Goal: Task Accomplishment & Management: Manage account settings

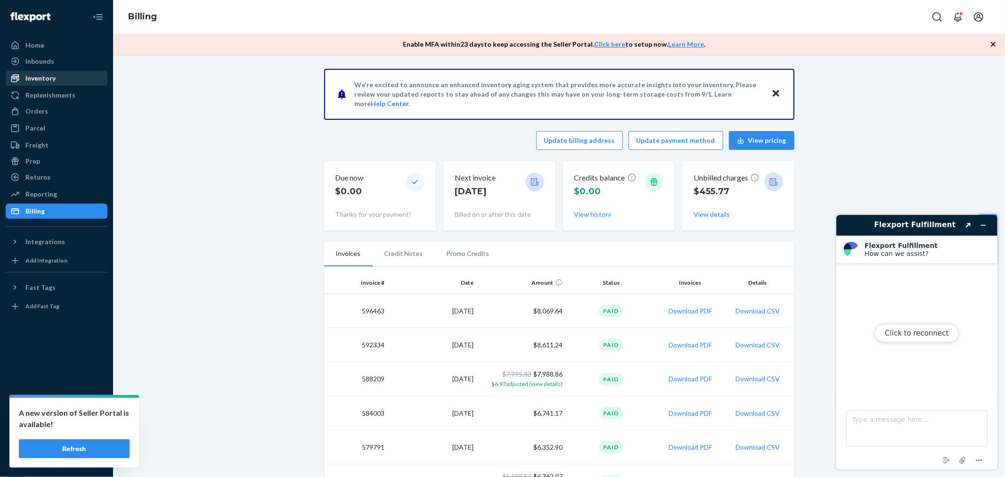
click at [54, 69] on div "Inbounds Shipping Plans Problems" at bounding box center [57, 62] width 102 height 16
click at [58, 77] on div "Inventory" at bounding box center [57, 78] width 100 height 13
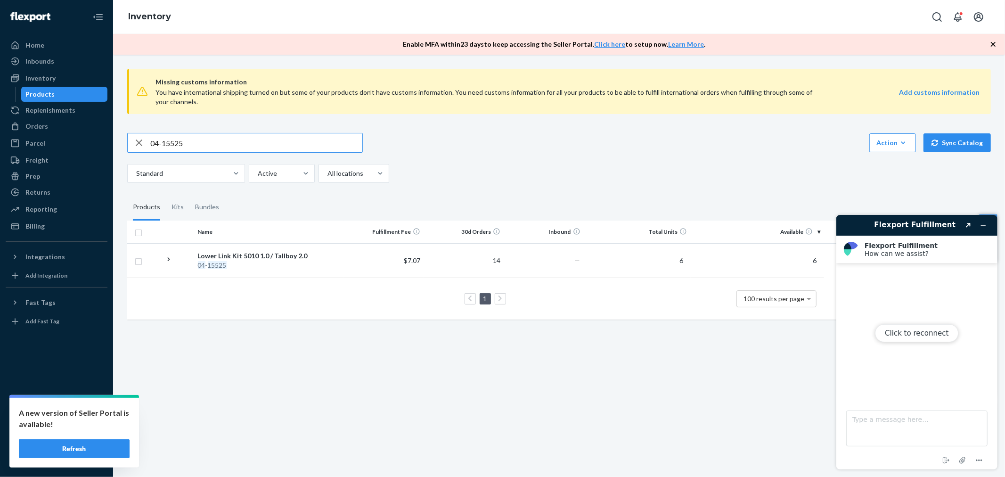
click at [980, 226] on div "Click to reconnect" at bounding box center [916, 341] width 161 height 255
drag, startPoint x: 981, startPoint y: 222, endPoint x: 980, endPoint y: 228, distance: 5.3
click at [982, 223] on div "Click to reconnect" at bounding box center [916, 341] width 161 height 255
click at [52, 58] on div "Inbounds" at bounding box center [39, 61] width 29 height 9
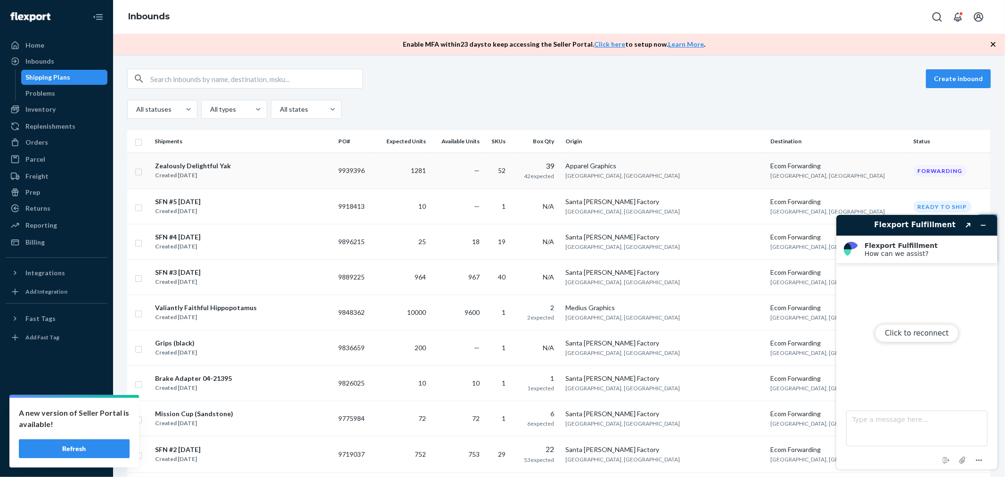
click at [206, 166] on div "Zealously Delightful Yak" at bounding box center [193, 165] width 76 height 9
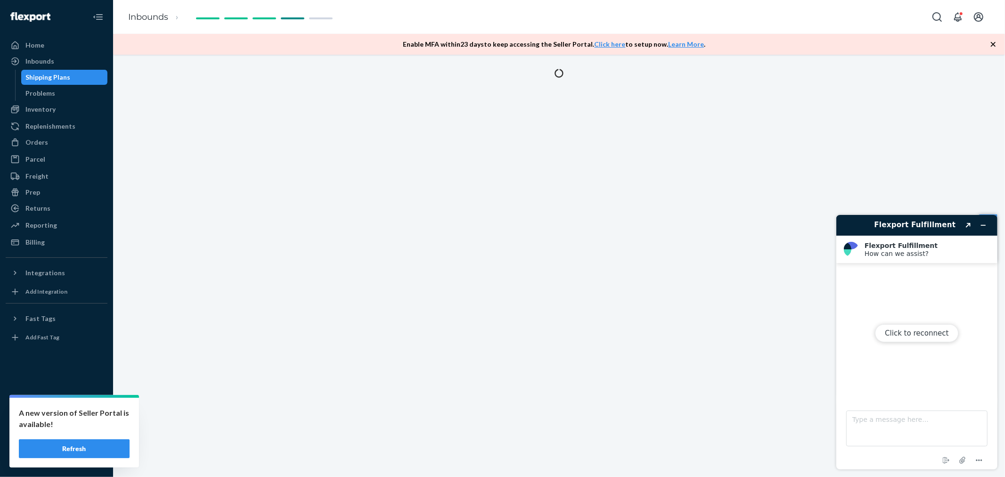
click at [983, 224] on div "Click to reconnect" at bounding box center [916, 341] width 161 height 255
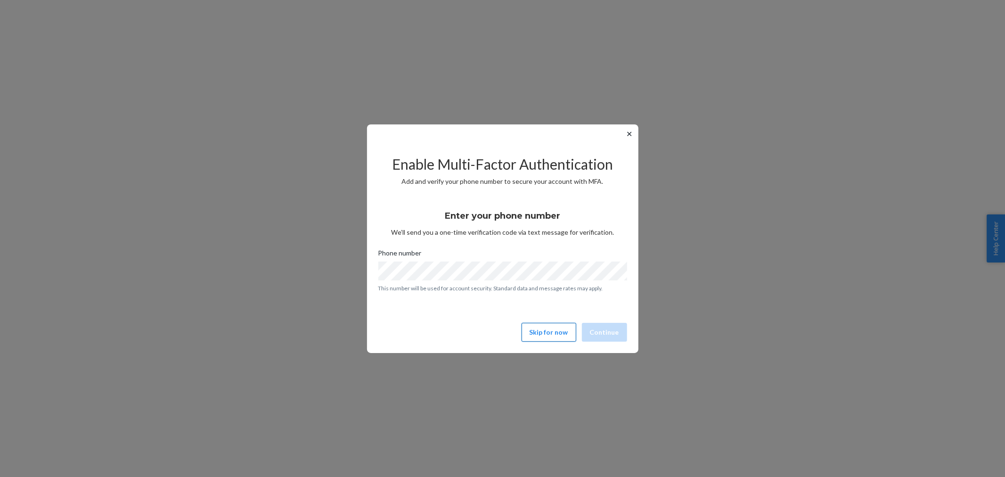
click at [545, 338] on button "Skip for now" at bounding box center [549, 332] width 55 height 19
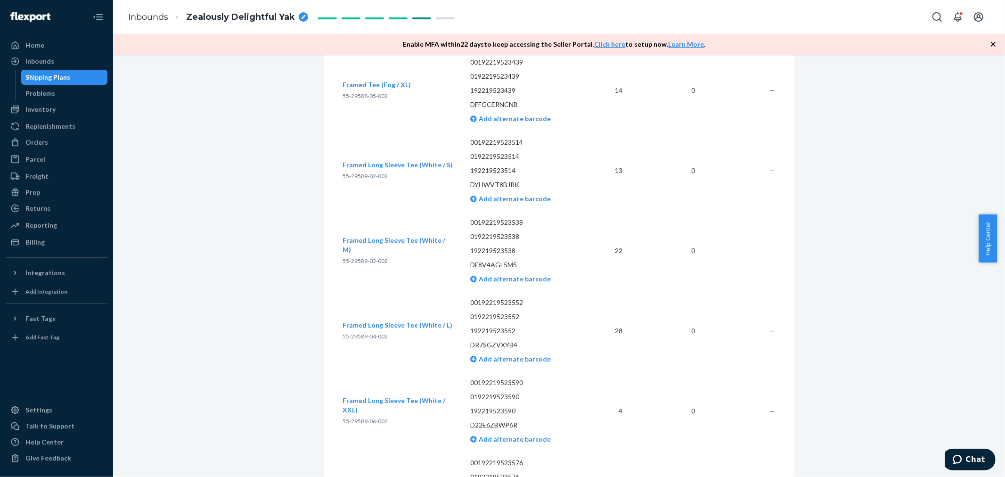
scroll to position [3980, 0]
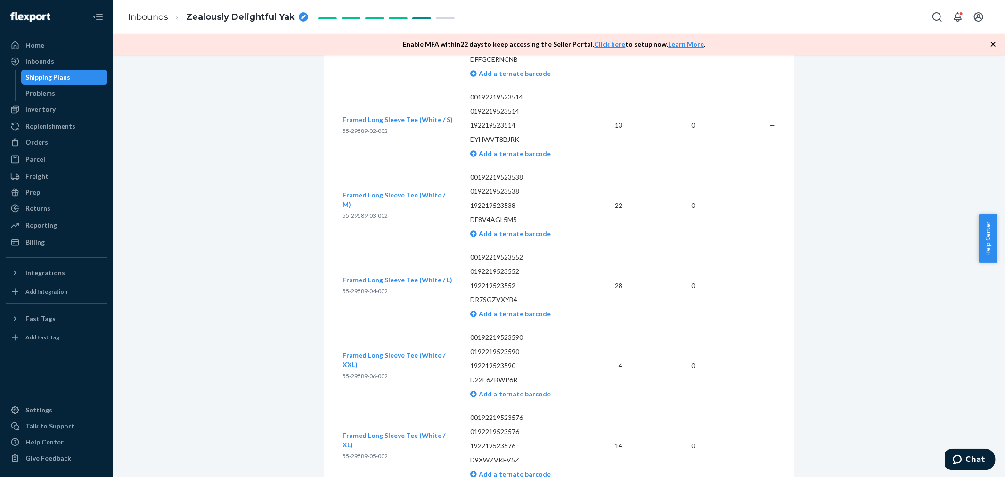
drag, startPoint x: 1000, startPoint y: 220, endPoint x: 995, endPoint y: 293, distance: 73.2
click at [995, 293] on body "Home Inbounds Shipping Plans Problems Inventory Products Replenishments Orders …" at bounding box center [502, 238] width 1005 height 477
drag, startPoint x: 1002, startPoint y: 220, endPoint x: 1001, endPoint y: 337, distance: 116.9
click at [1001, 337] on body "Home Inbounds Shipping Plans Problems Inventory Products Replenishments Orders …" at bounding box center [502, 238] width 1005 height 477
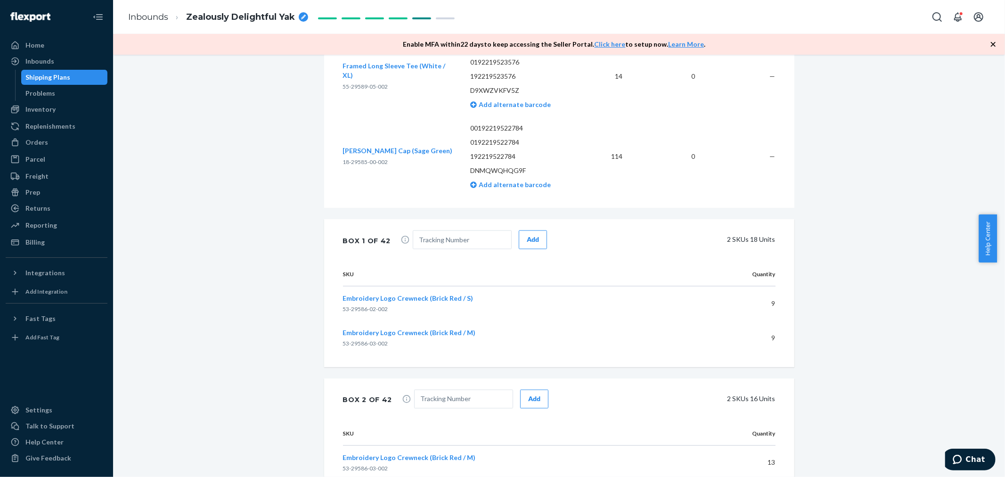
drag, startPoint x: 1003, startPoint y: 233, endPoint x: 998, endPoint y: 305, distance: 72.3
click at [998, 305] on body "Home Inbounds Shipping Plans Problems Inventory Products Replenishments Orders …" at bounding box center [502, 238] width 1005 height 477
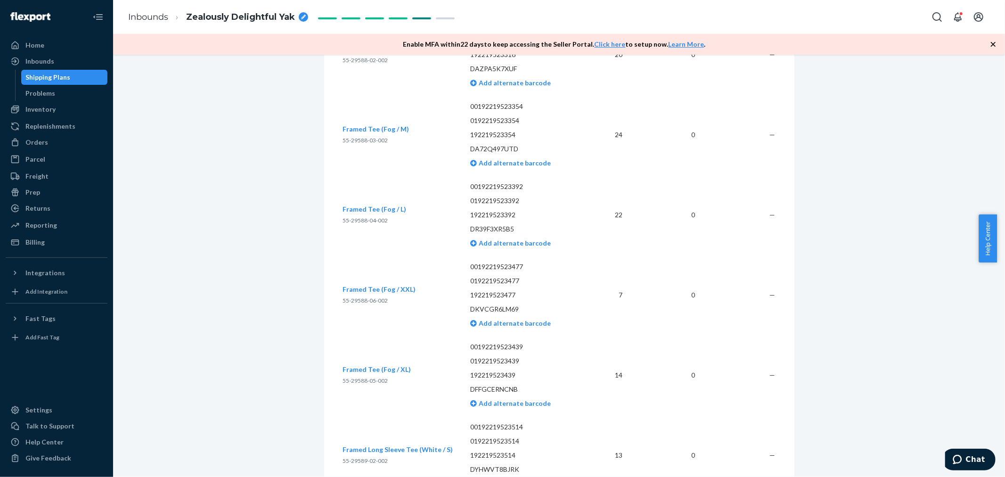
drag, startPoint x: 1001, startPoint y: 225, endPoint x: 1002, endPoint y: 6, distance: 219.7
click at [1002, 6] on body "Home Inbounds Shipping Plans Problems Inventory Products Replenishments Orders …" at bounding box center [502, 238] width 1005 height 477
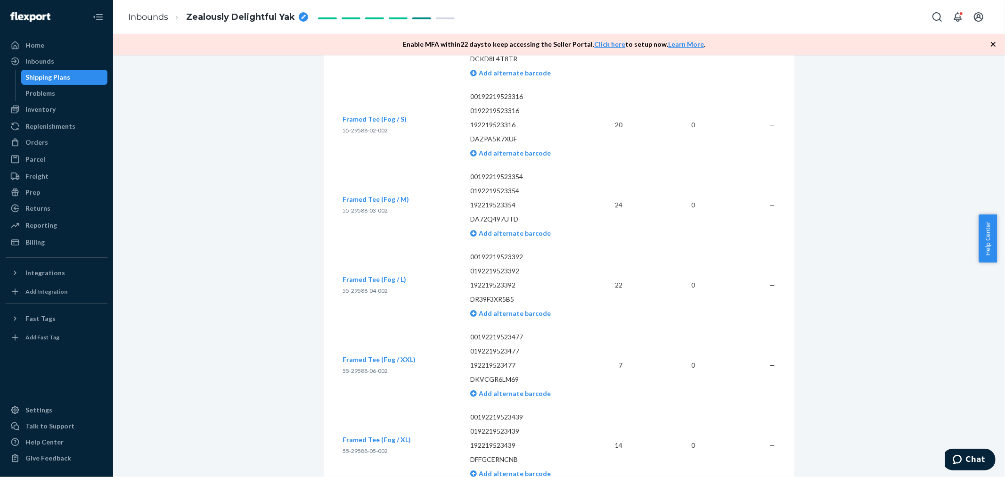
click at [1002, 6] on div "Inbounds Zealously Delightful Yak" at bounding box center [559, 17] width 892 height 34
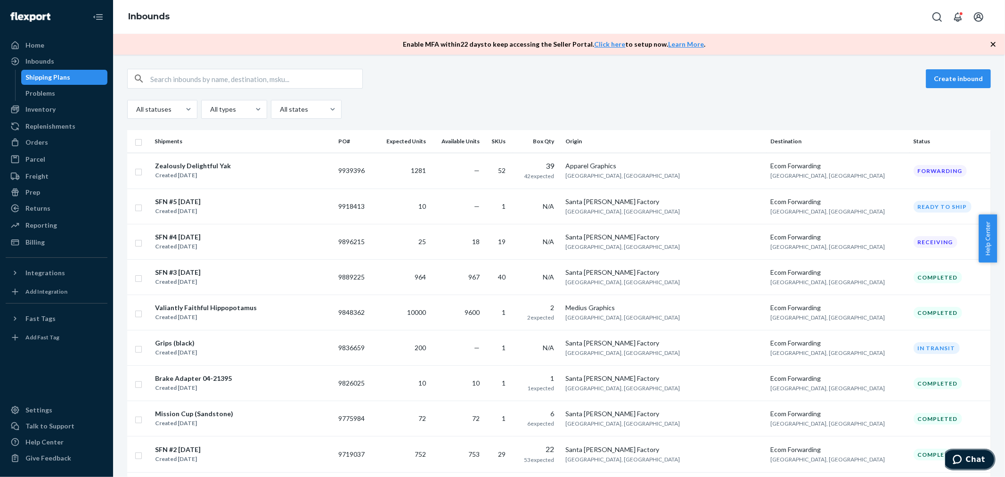
click at [966, 455] on span "Chat" at bounding box center [959, 458] width 13 height 9
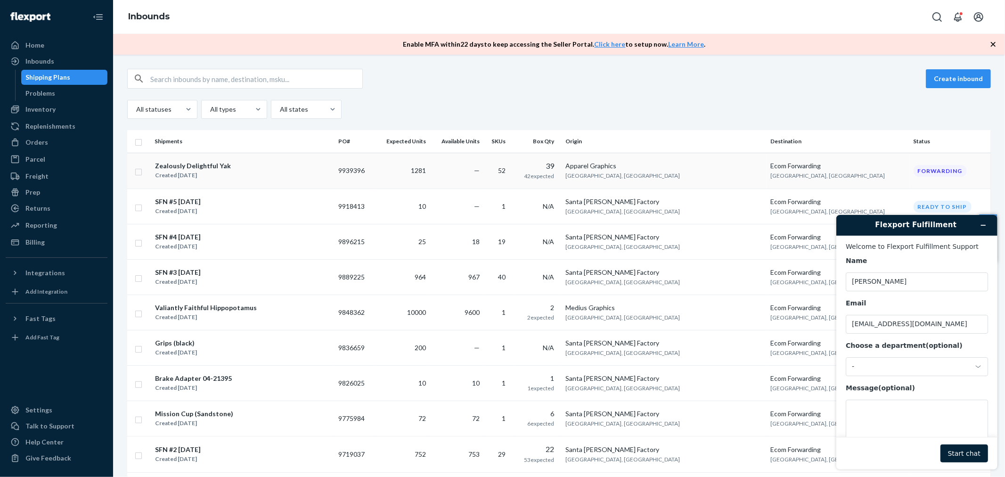
drag, startPoint x: 393, startPoint y: 171, endPoint x: 409, endPoint y: 171, distance: 15.6
click at [409, 171] on tr "Zealously Delightful Yak Created [DATE] 9939396 1281 — 52 39 42 expected Appare…" at bounding box center [559, 171] width 864 height 36
copy tr "9939396"
click at [904, 357] on div "Choose a department (optional) -" at bounding box center [917, 358] width 142 height 35
click at [899, 379] on div "Name [PERSON_NAME] Email [PERSON_NAME][EMAIL_ADDRESS][PERSON_NAME][DOMAIN_NAME]…" at bounding box center [917, 354] width 142 height 196
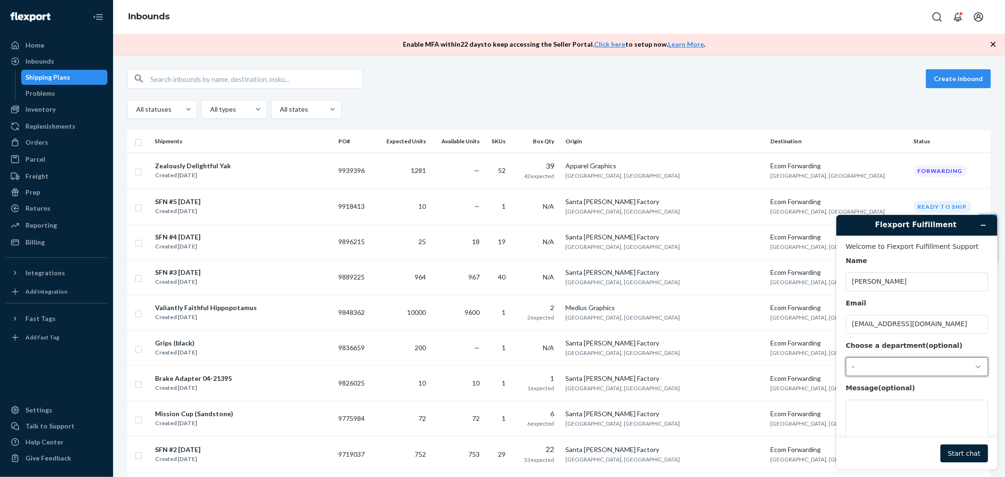
click at [890, 365] on div "-" at bounding box center [911, 366] width 119 height 8
click at [875, 401] on li "Messaging (Chat Team)" at bounding box center [915, 407] width 139 height 17
click at [900, 423] on textarea "Message (optional)" at bounding box center [917, 425] width 142 height 53
paste textarea "9939396"
click at [841, 404] on main "Welcome to Flexport Fulfillment Support Name [PERSON_NAME] Email [PERSON_NAME][…" at bounding box center [918, 335] width 154 height 201
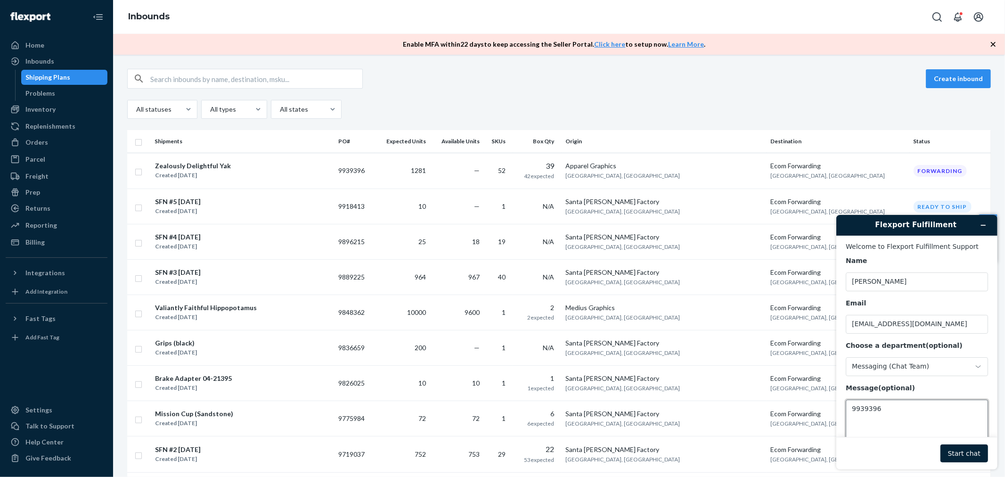
click at [854, 411] on textarea "9939396" at bounding box center [917, 425] width 142 height 53
click at [936, 422] on textarea "I am wondering what the status of PO# 9939396" at bounding box center [917, 425] width 142 height 53
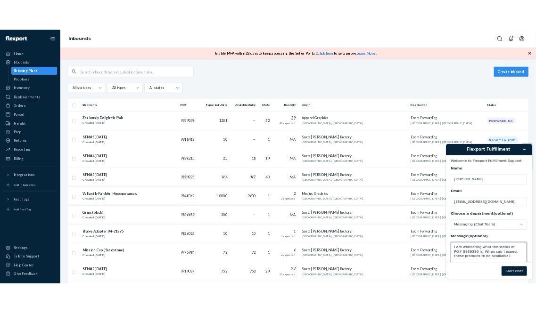
scroll to position [3, 0]
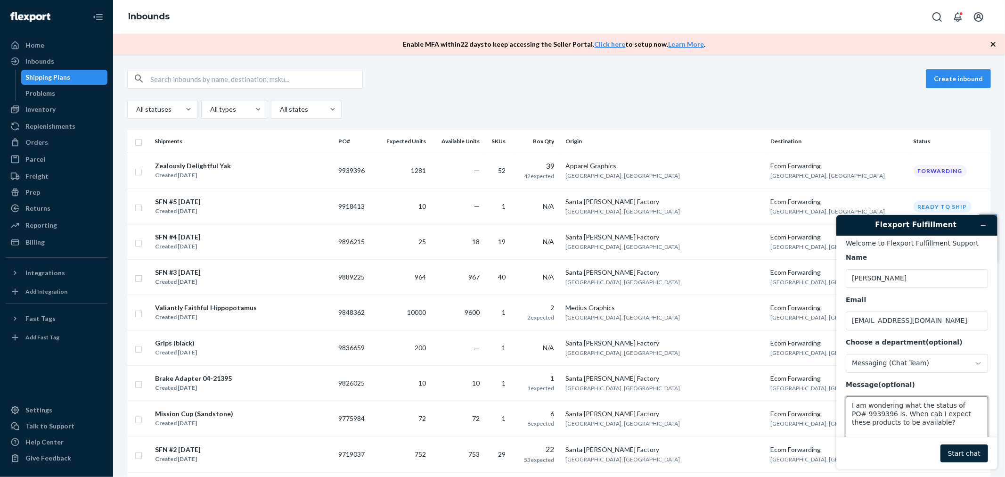
type textarea "I am wondering what the status of PO# 9939396 is. When cab I expect these produ…"
click at [971, 450] on button "Start chat" at bounding box center [964, 453] width 48 height 18
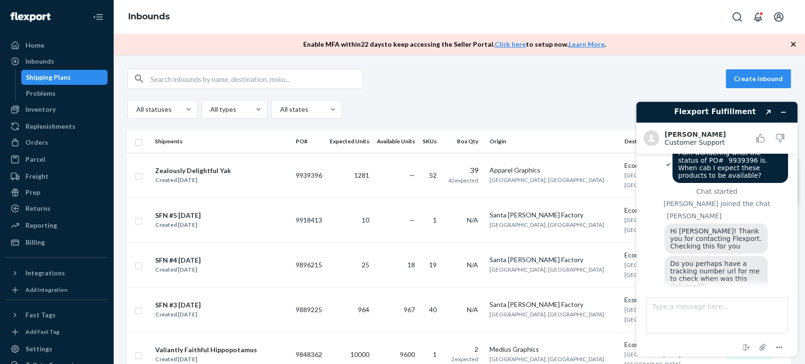
scroll to position [33, 0]
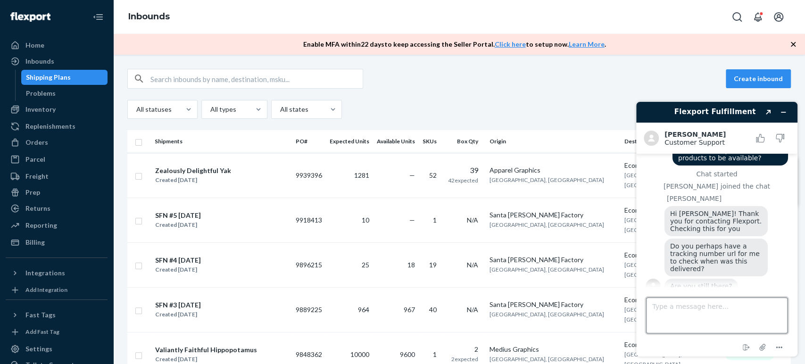
click at [697, 314] on textarea "Type a message here..." at bounding box center [716, 315] width 141 height 36
type textarea "yes"
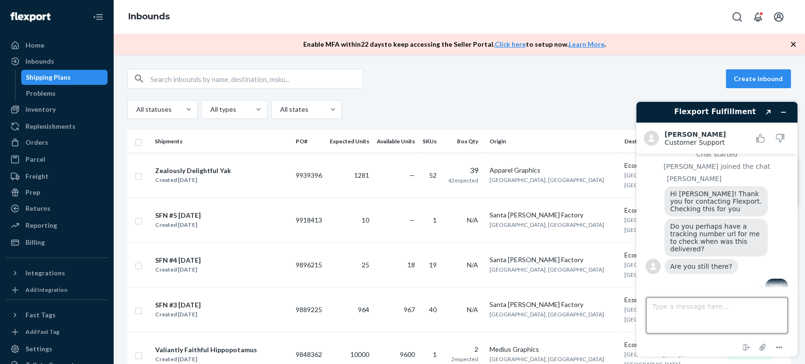
scroll to position [119, 0]
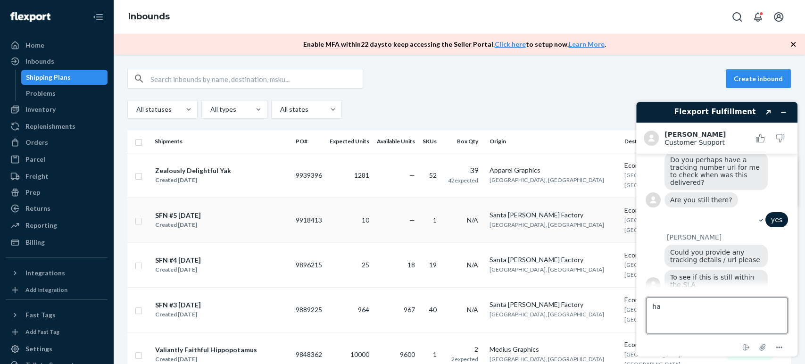
type textarea "h"
type textarea "Checking on that now"
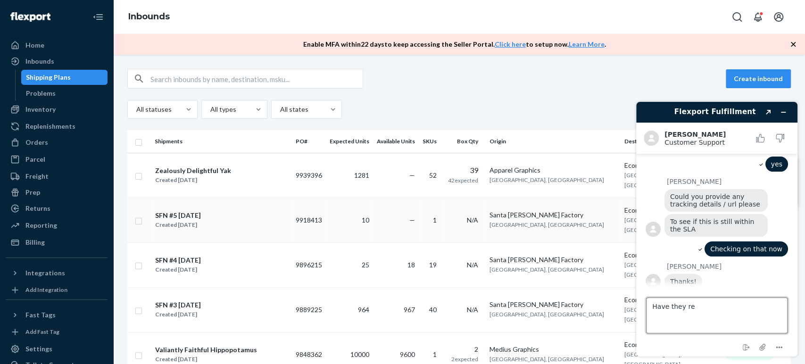
scroll to position [173, 0]
type textarea "Have they reached the facility at all yet?"
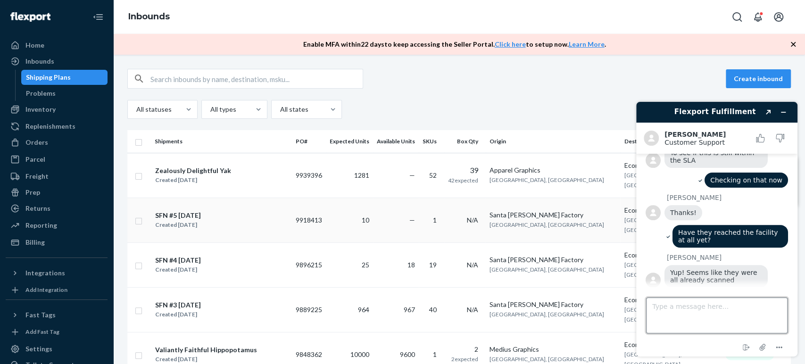
scroll to position [241, 0]
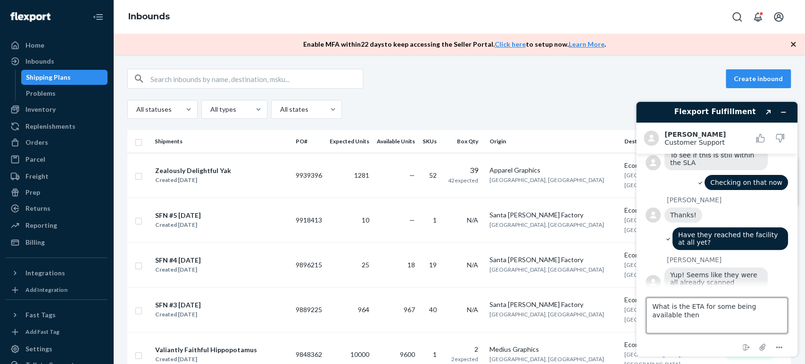
click at [717, 325] on textarea "What is the ETA for some being available then" at bounding box center [716, 315] width 141 height 36
type textarea "What is the ETA for some being available then?"
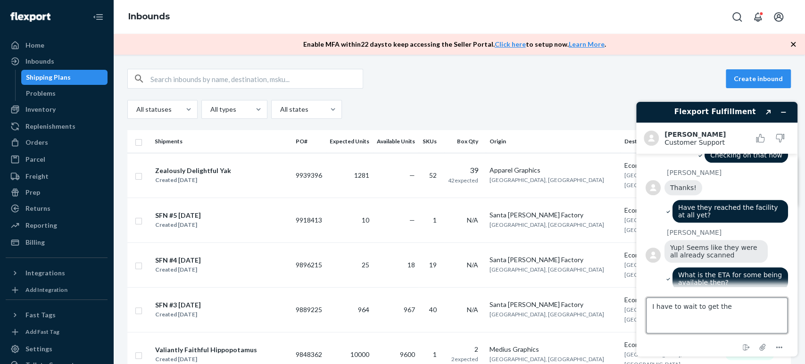
scroll to position [271, 0]
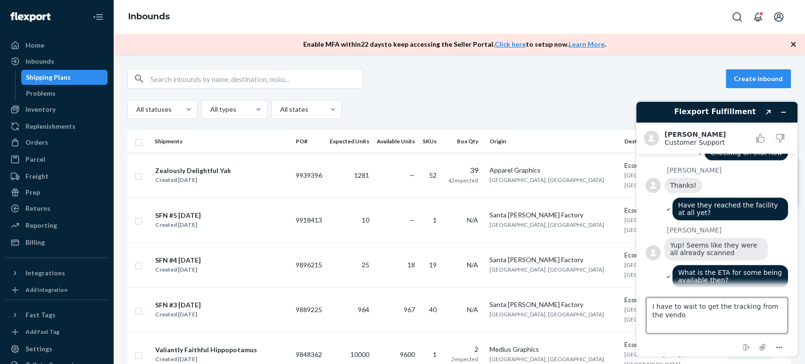
type textarea "I have to wait to get the tracking from the vendor"
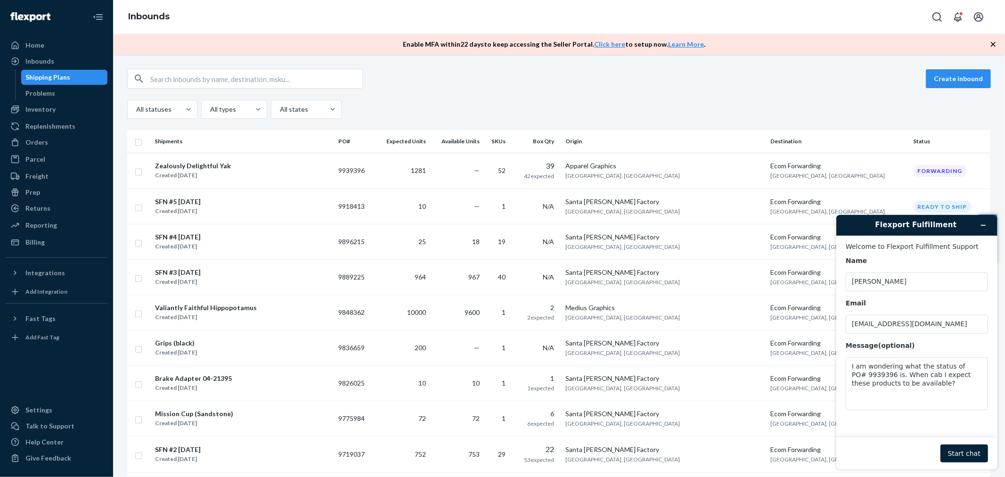
scroll to position [0, 0]
drag, startPoint x: 43, startPoint y: 137, endPoint x: 40, endPoint y: 128, distance: 9.5
click at [43, 138] on div "Orders" at bounding box center [36, 142] width 23 height 9
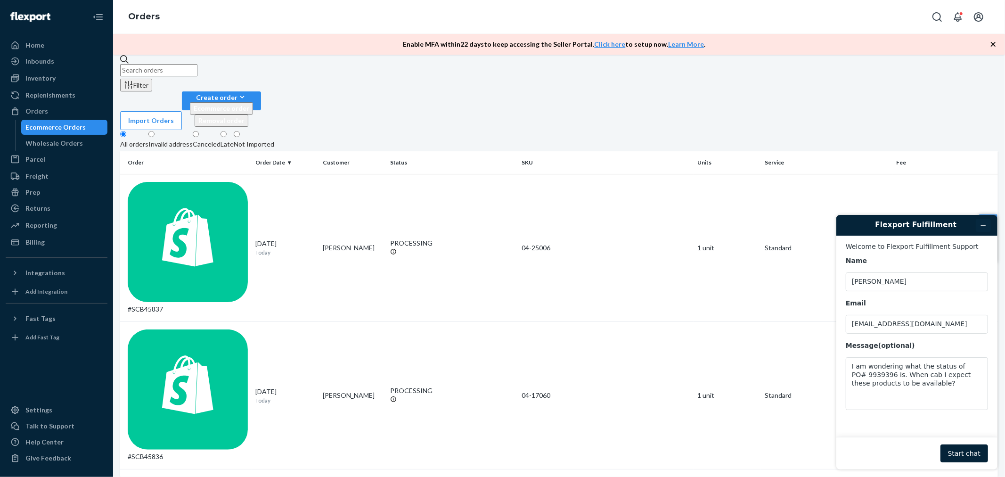
click at [980, 224] on icon "Minimize widget" at bounding box center [983, 225] width 7 height 7
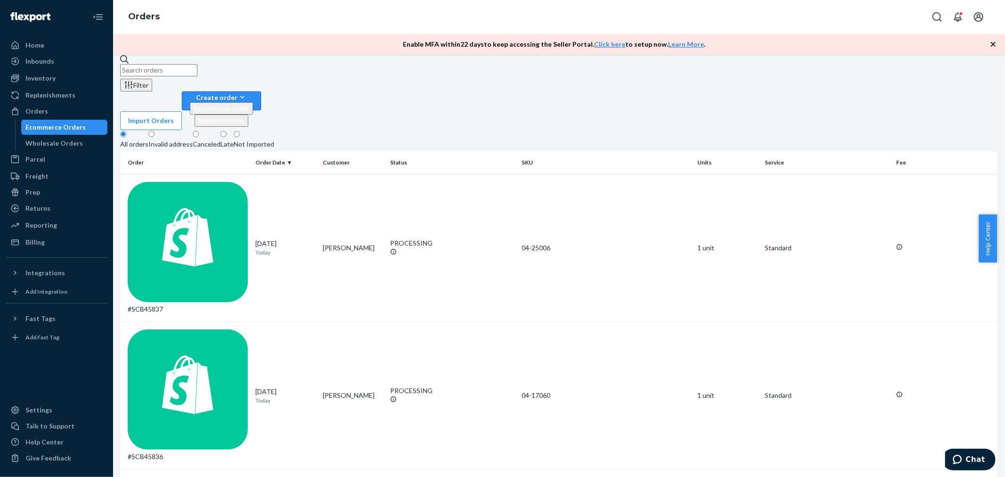
click at [253, 92] on div "Create order" at bounding box center [221, 97] width 63 height 10
click at [249, 104] on span "Ecommerce order" at bounding box center [222, 108] width 56 height 8
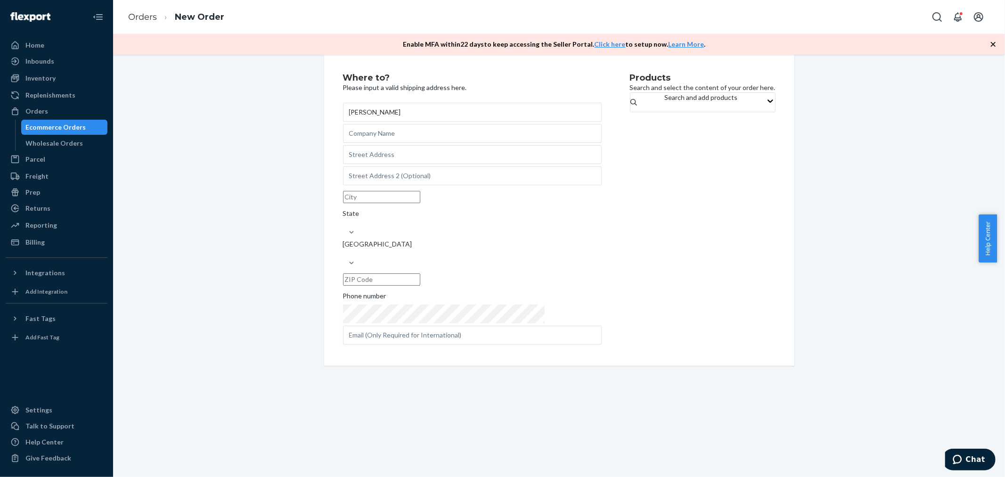
type input "[PERSON_NAME]"
click at [412, 143] on input "text" at bounding box center [472, 133] width 259 height 19
type input "Santa [PERSON_NAME] Bicycles"
type input "[STREET_ADDRESS]"
type input "santa [PERSON_NAME]"
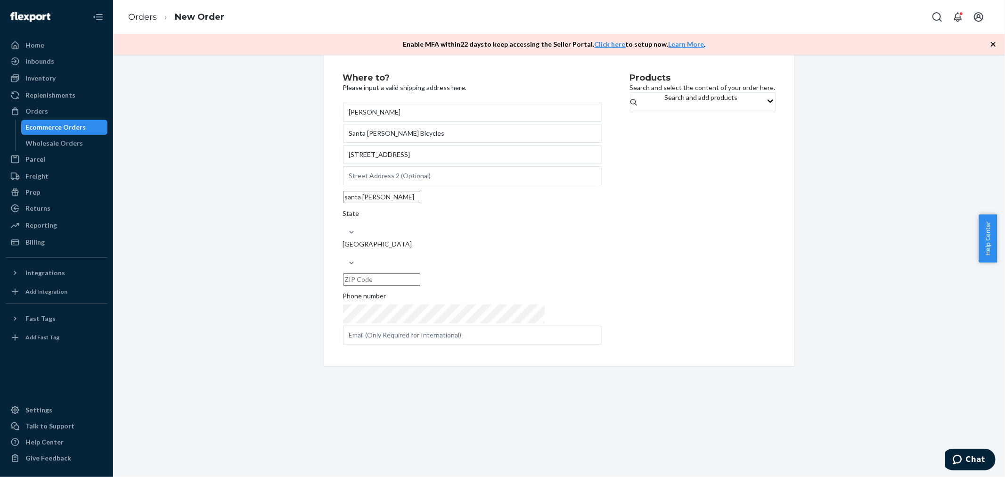
type input "CA"
type input "95060"
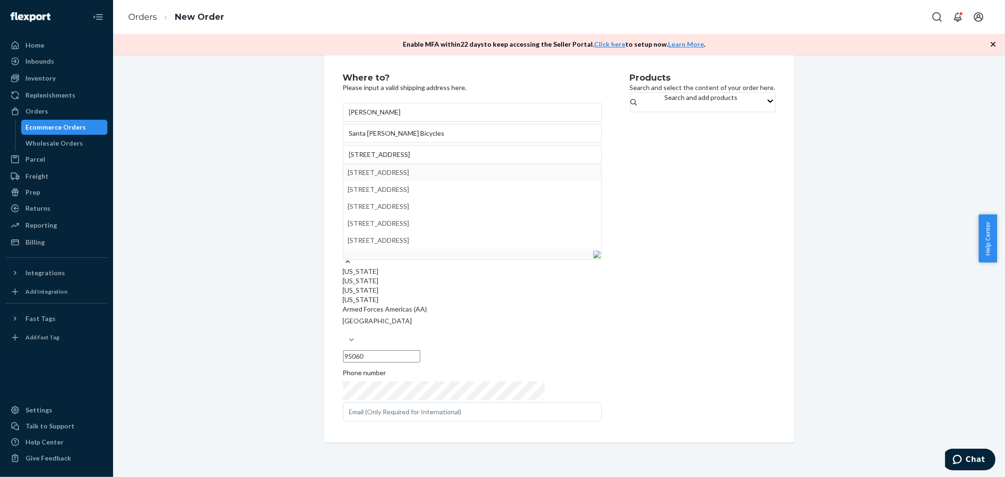
click at [906, 258] on div "Where to? Please input a valid shipping address here. [PERSON_NAME] Santa [PERS…" at bounding box center [559, 249] width 892 height 388
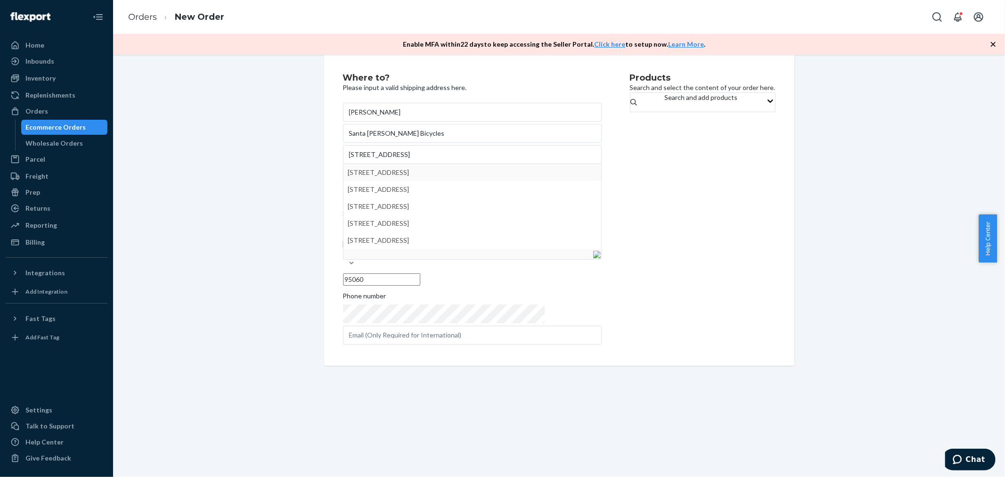
click at [823, 323] on div "Where to? Please input a valid shipping address here. [PERSON_NAME] Santa [PERS…" at bounding box center [559, 210] width 892 height 311
click at [244, 180] on div "Where to? Please input a valid shipping address here. [PERSON_NAME] Santa [PERS…" at bounding box center [559, 210] width 892 height 311
click at [665, 102] on div "Search and add products" at bounding box center [701, 97] width 73 height 9
click at [665, 112] on input "Search and add products" at bounding box center [665, 106] width 1 height 9
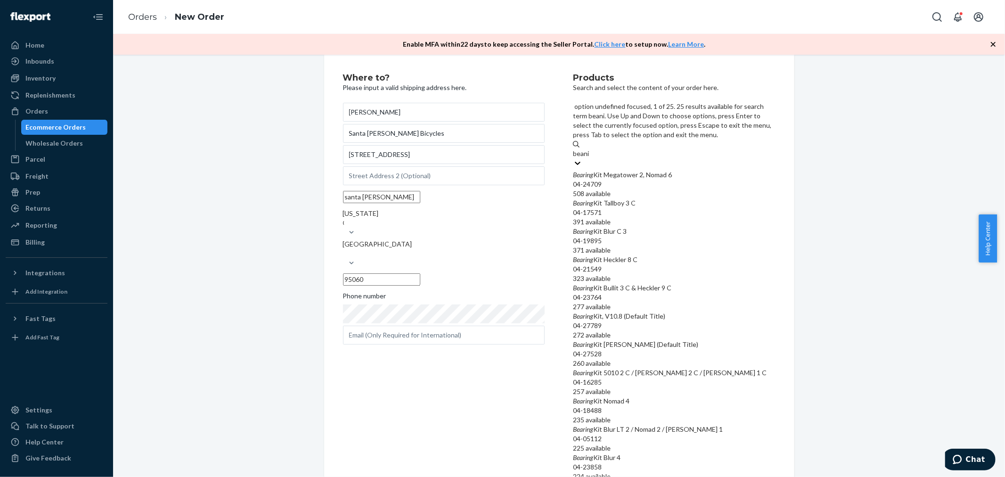
type input "beanie"
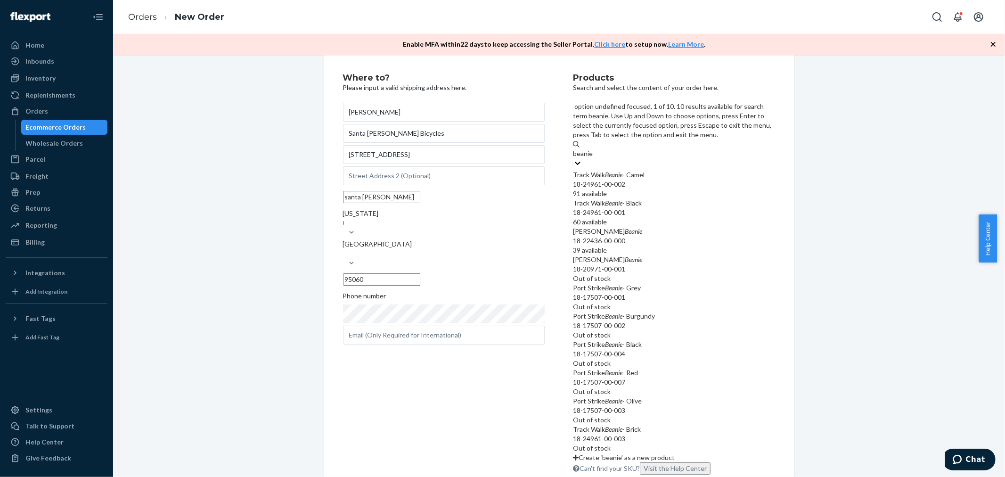
click at [645, 170] on div "Track Walk Beanie - Camel" at bounding box center [674, 174] width 202 height 9
click at [593, 149] on input "beanie" at bounding box center [583, 153] width 20 height 9
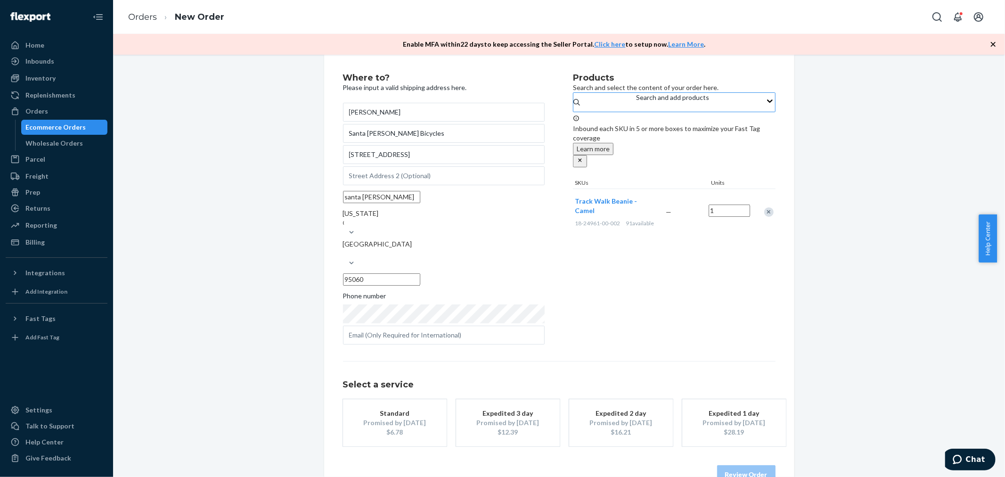
click at [727, 208] on input "1" at bounding box center [729, 211] width 41 height 12
type input "12"
click at [729, 289] on div "Products Search and select the content of your order here. Search and add produ…" at bounding box center [674, 210] width 202 height 273
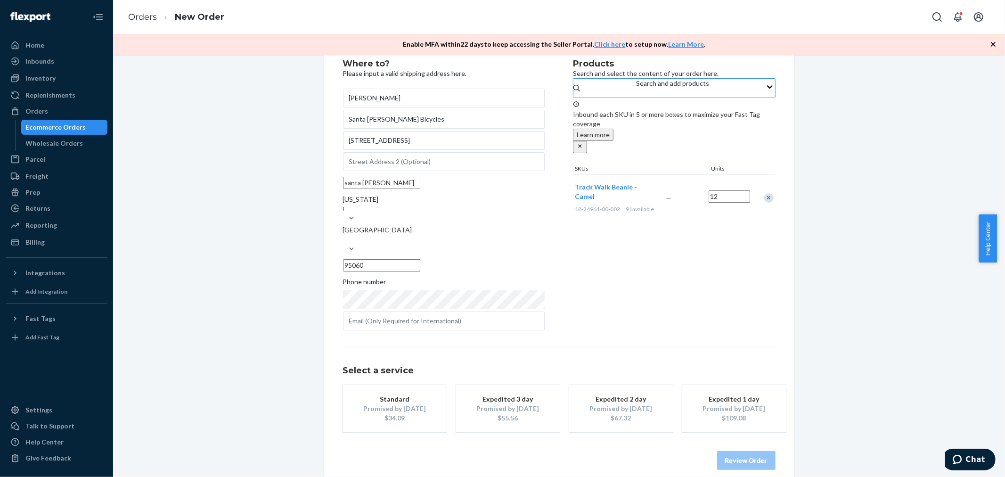
scroll to position [20, 0]
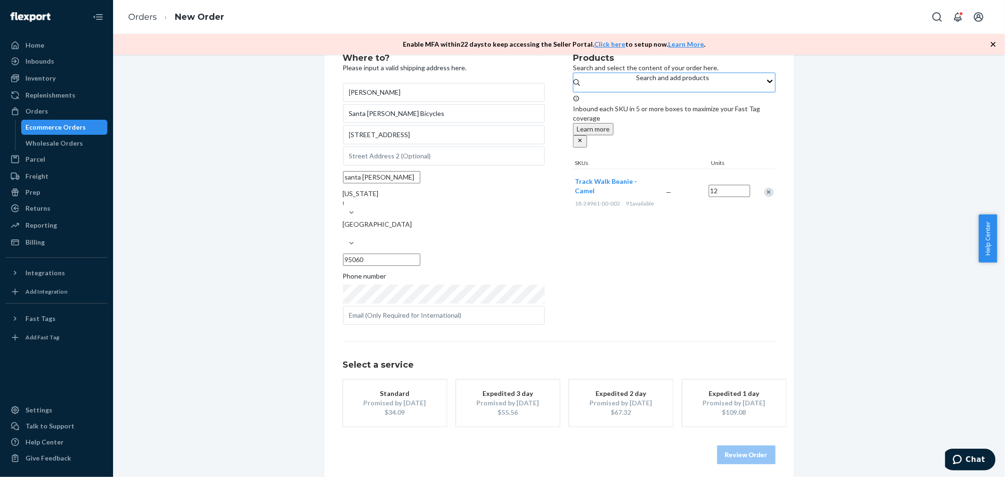
click at [390, 408] on div "$34.09" at bounding box center [394, 412] width 75 height 9
click at [761, 447] on button "Review Order" at bounding box center [746, 454] width 58 height 19
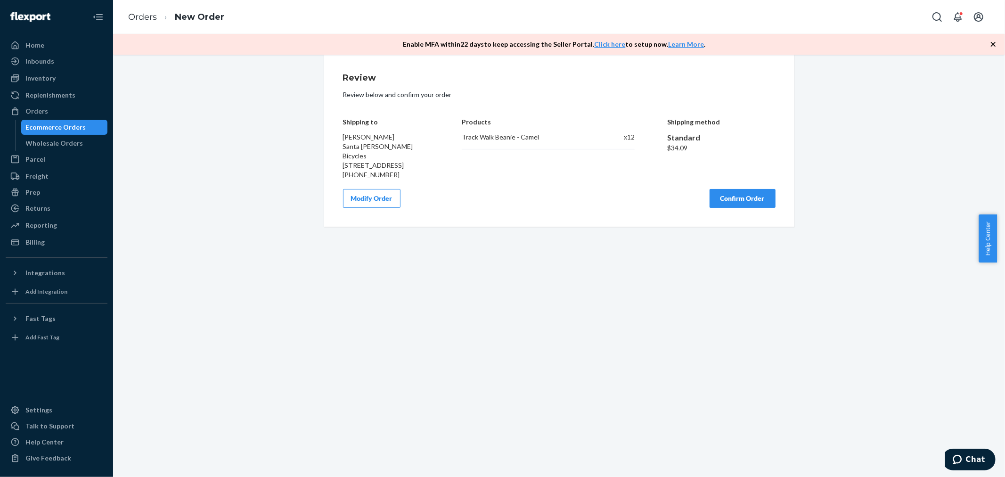
scroll to position [0, 0]
click at [387, 305] on div "Review Review below and confirm your order Shipping to [PERSON_NAME] Santa [PER…" at bounding box center [559, 266] width 892 height 422
click at [53, 41] on div "Home" at bounding box center [57, 45] width 100 height 13
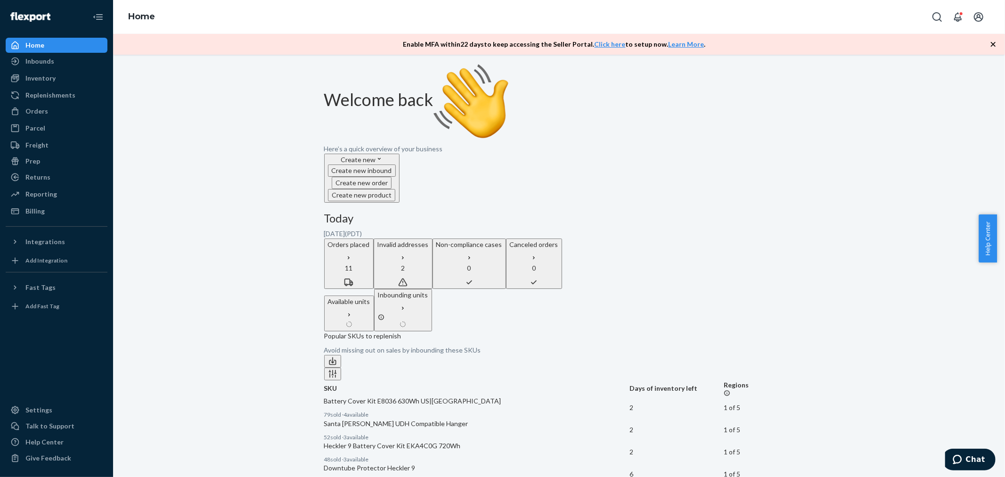
click at [545, 212] on div "[DATE] [DATE] ( PDT ) Orders placed 11 Invalid addresses 2 Non-compliance cases…" at bounding box center [559, 250] width 470 height 77
click at [429, 263] on p "2" at bounding box center [403, 267] width 51 height 9
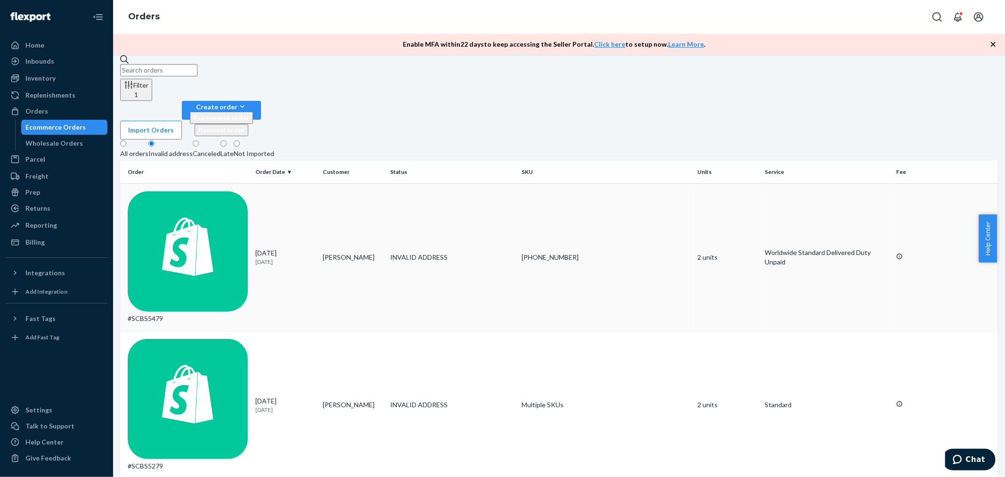
click at [170, 191] on div "#SCBS5479" at bounding box center [188, 257] width 120 height 132
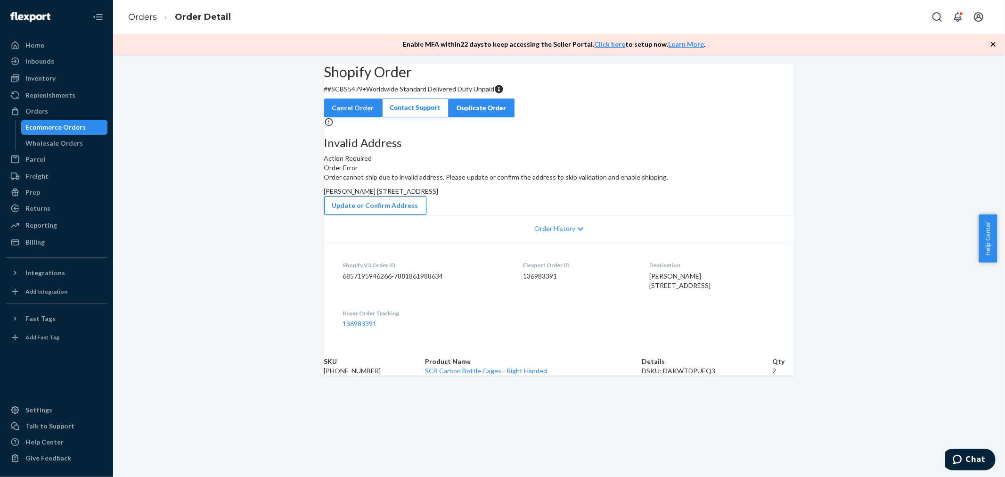
click at [427, 215] on button "Update or Confirm Address" at bounding box center [375, 205] width 102 height 19
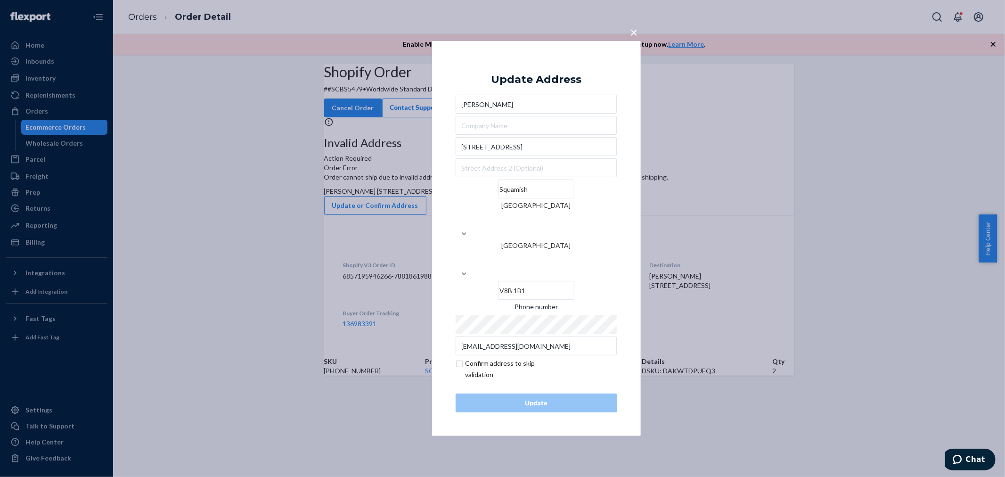
click at [463, 358] on input "checkbox" at bounding box center [510, 369] width 109 height 23
checkbox input "true"
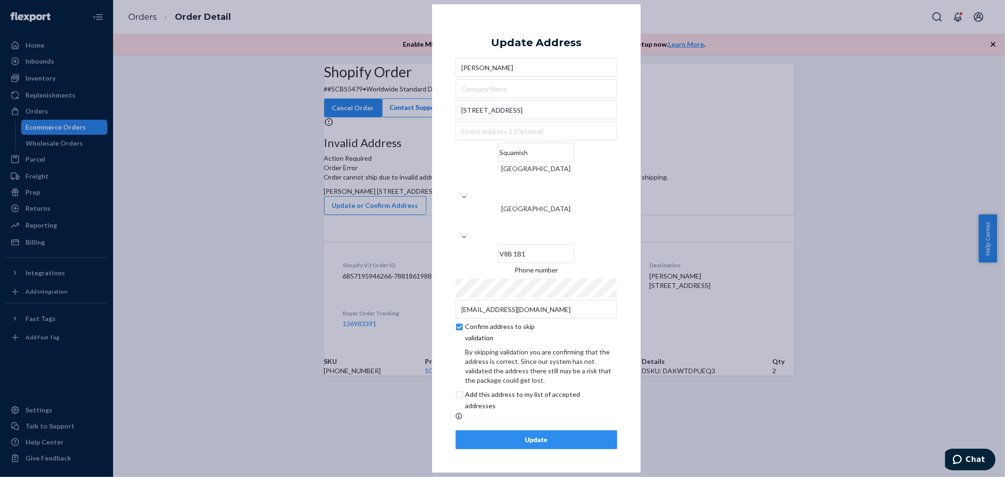
click at [502, 430] on button "Update" at bounding box center [537, 439] width 162 height 19
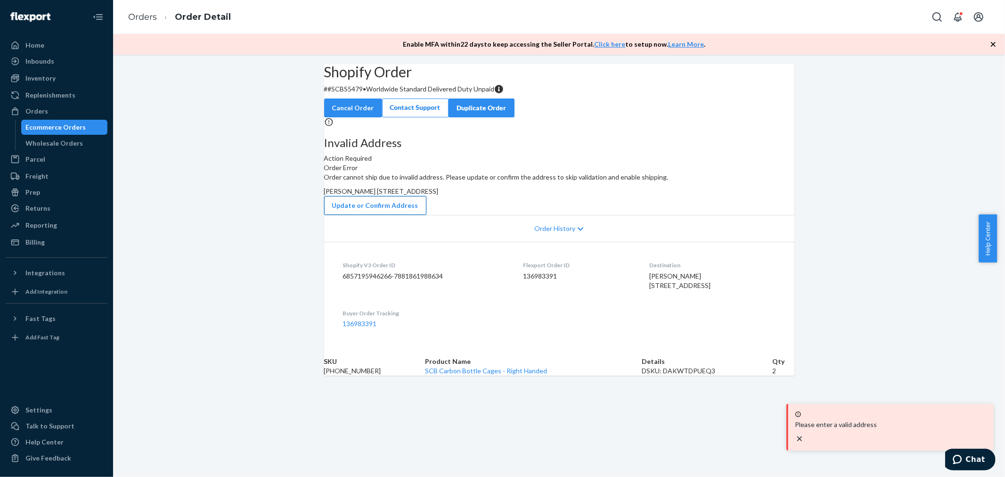
click at [427, 215] on button "Update or Confirm Address" at bounding box center [375, 205] width 102 height 19
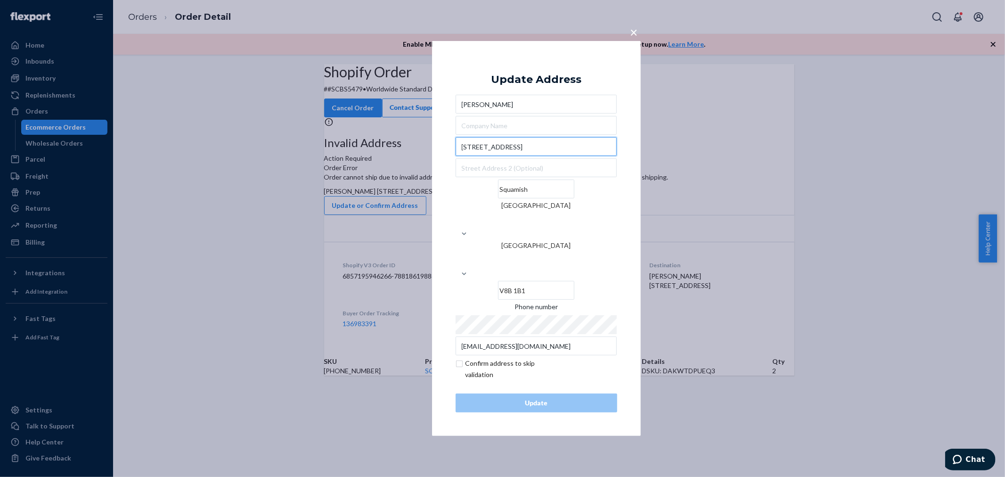
click at [547, 156] on input "[STREET_ADDRESS]" at bounding box center [537, 146] width 162 height 19
click at [542, 177] on input "text" at bounding box center [537, 167] width 162 height 19
click at [572, 281] on input "V8B 1B1" at bounding box center [536, 290] width 76 height 19
click at [490, 358] on input "checkbox" at bounding box center [510, 369] width 109 height 23
checkbox input "true"
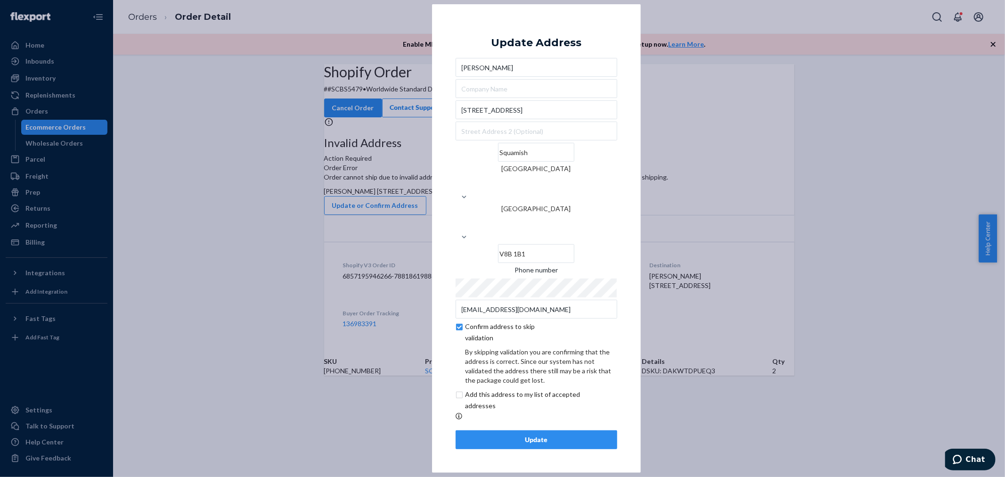
click at [514, 389] on input "checkbox" at bounding box center [534, 400] width 157 height 23
checkbox input "true"
click at [511, 435] on div "Update" at bounding box center [537, 439] width 146 height 9
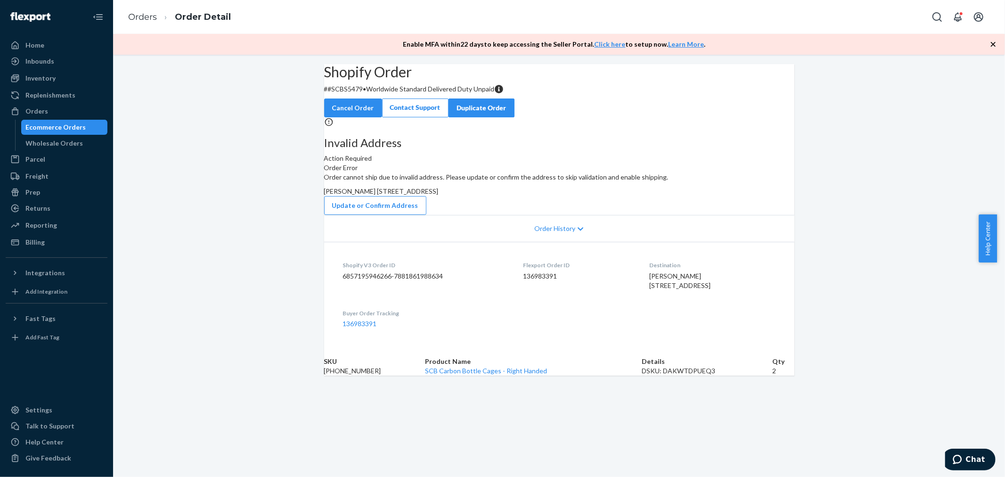
drag, startPoint x: 560, startPoint y: 232, endPoint x: 625, endPoint y: 241, distance: 66.2
click at [439, 195] on span "[PERSON_NAME] [STREET_ADDRESS]" at bounding box center [381, 191] width 115 height 8
copy span "[STREET_ADDRESS]"
drag, startPoint x: 552, startPoint y: 262, endPoint x: 550, endPoint y: 267, distance: 5.5
click at [553, 215] on div "Update or Confirm Address" at bounding box center [559, 205] width 470 height 19
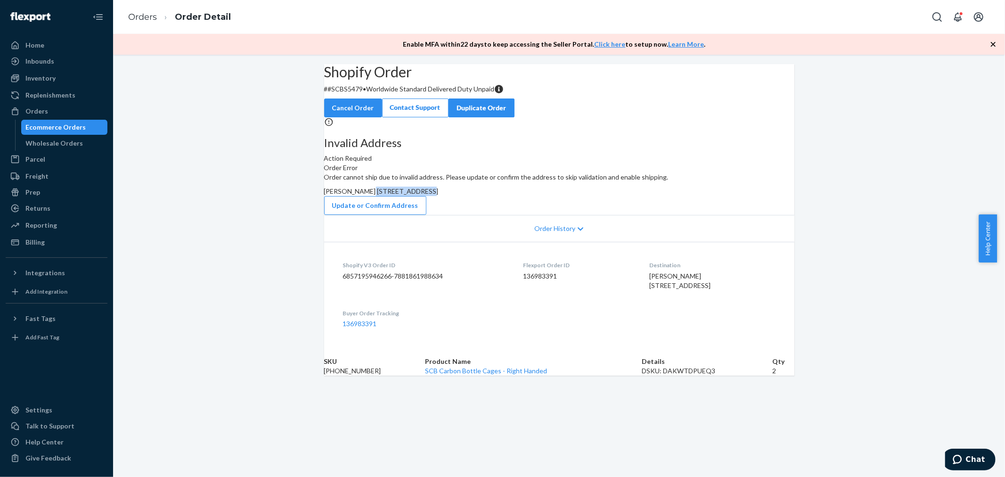
drag, startPoint x: 585, startPoint y: 228, endPoint x: 623, endPoint y: 226, distance: 37.7
click at [623, 196] on div "[PERSON_NAME] [STREET_ADDRESS]" at bounding box center [559, 191] width 470 height 9
drag, startPoint x: 557, startPoint y: 243, endPoint x: 546, endPoint y: 247, distance: 11.8
click at [546, 215] on div "Order cannot ship due to invalid address. Please update or confirm the address …" at bounding box center [559, 194] width 470 height 42
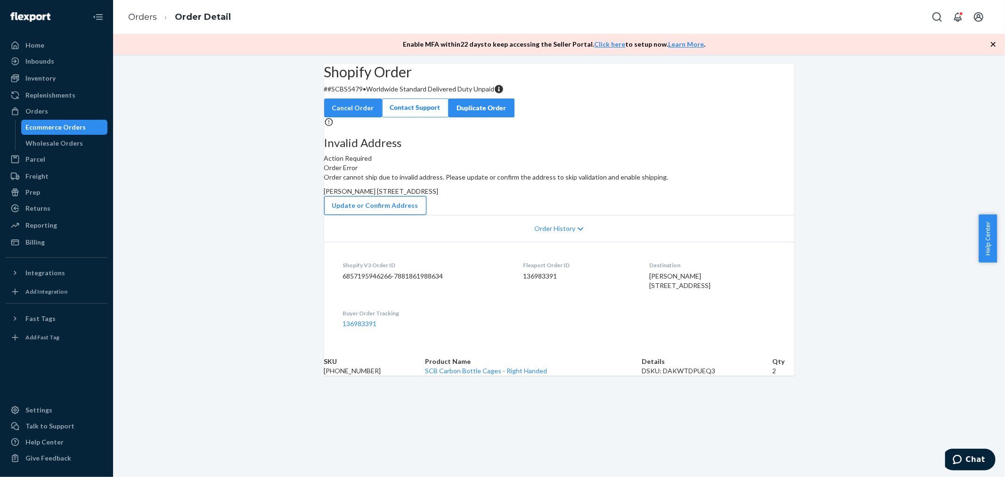
click at [427, 215] on button "Update or Confirm Address" at bounding box center [375, 205] width 102 height 19
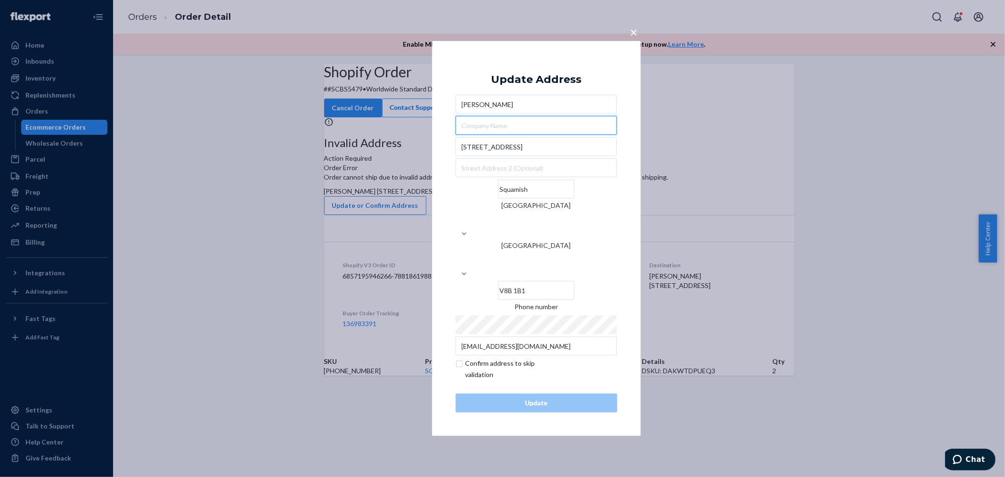
click at [508, 135] on input "text" at bounding box center [537, 125] width 162 height 19
type input "santa [PERSON_NAME] bicycles"
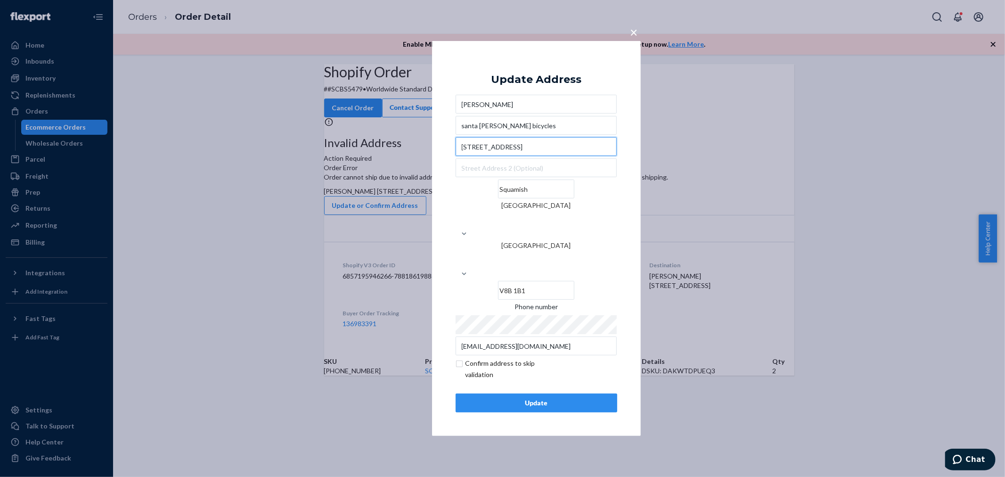
drag, startPoint x: 555, startPoint y: 174, endPoint x: 535, endPoint y: 185, distance: 22.2
click at [552, 156] on input "[STREET_ADDRESS]" at bounding box center [537, 146] width 162 height 19
click at [521, 191] on div "[PERSON_NAME] santa [PERSON_NAME] bicycles [STREET_ADDRESS] Phone number [EMAIL…" at bounding box center [537, 225] width 162 height 261
click at [511, 177] on input "text" at bounding box center [537, 167] width 162 height 19
click at [491, 239] on div "Squamish [GEOGRAPHIC_DATA] Canada V8B 1B1" at bounding box center [537, 240] width 162 height 120
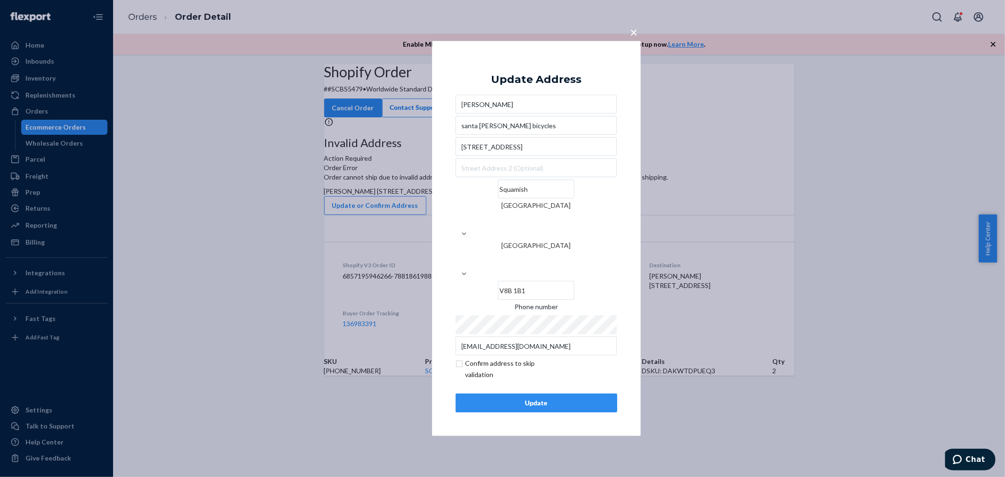
click at [510, 198] on input "Squamish" at bounding box center [536, 189] width 76 height 19
click at [561, 210] on div "[GEOGRAPHIC_DATA]" at bounding box center [537, 205] width 162 height 9
click at [537, 229] on input "[GEOGRAPHIC_DATA]" at bounding box center [536, 219] width 1 height 19
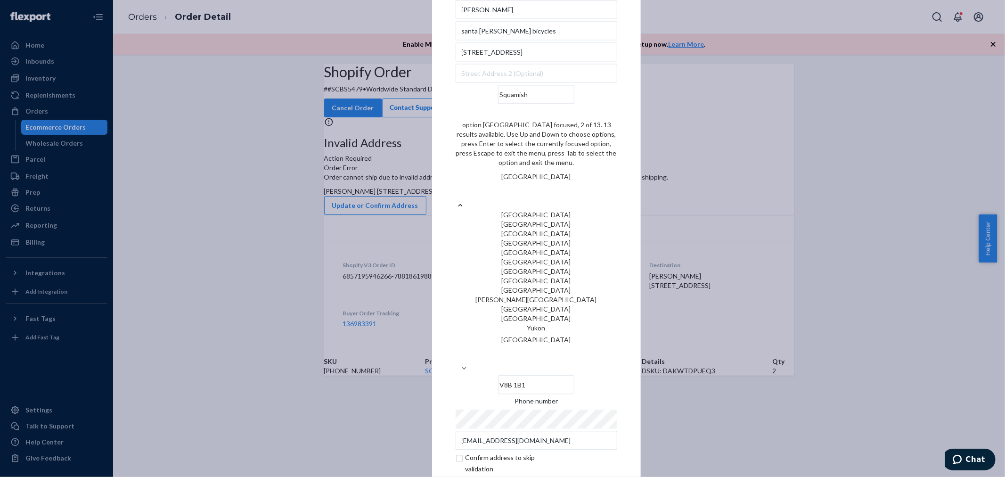
click at [569, 230] on div "[GEOGRAPHIC_DATA]" at bounding box center [537, 224] width 162 height 9
click at [537, 201] on input "option [GEOGRAPHIC_DATA] focused, 2 of 13. 13 results available. Use Up and Dow…" at bounding box center [536, 191] width 1 height 19
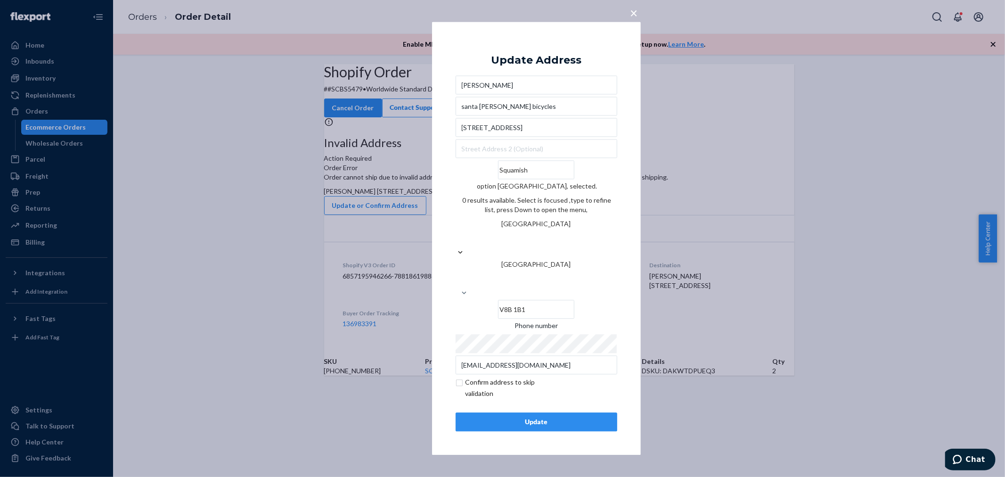
click at [572, 300] on input "V8B 1B1" at bounding box center [536, 309] width 76 height 19
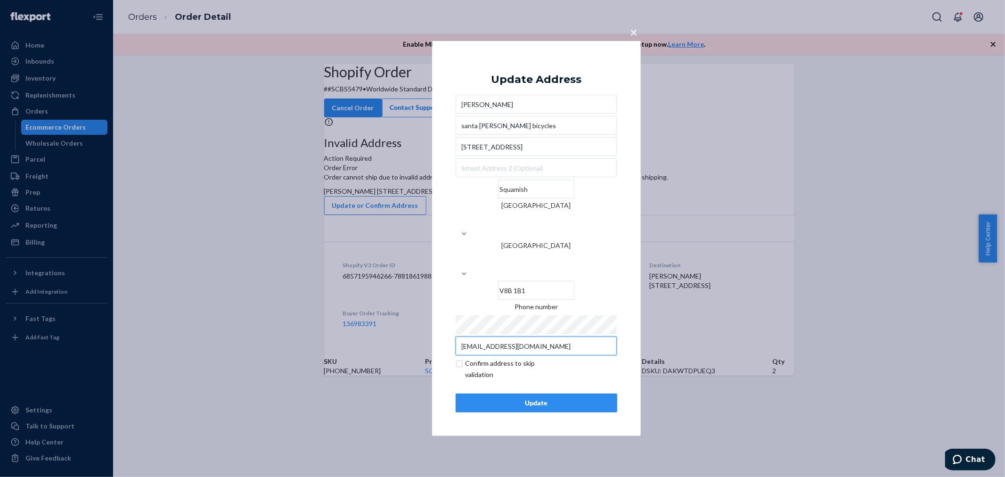
click at [520, 337] on input "[EMAIL_ADDRESS][DOMAIN_NAME]" at bounding box center [537, 346] width 162 height 19
click at [450, 339] on div "× Update Address [PERSON_NAME] santa [PERSON_NAME] bicycles [STREET_ADDRESS] Ph…" at bounding box center [536, 238] width 209 height 395
click at [462, 358] on input "checkbox" at bounding box center [510, 369] width 109 height 23
checkbox input "true"
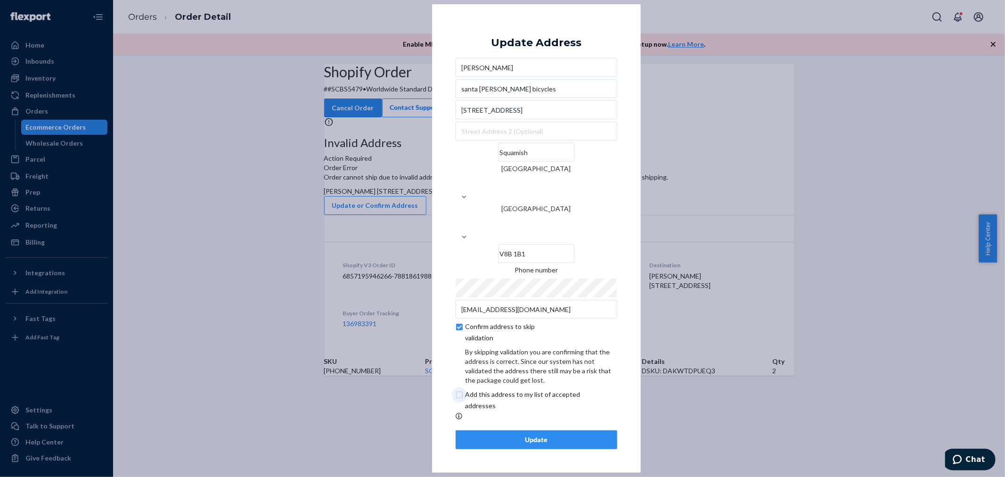
click at [460, 389] on input "checkbox" at bounding box center [534, 400] width 157 height 23
checkbox input "true"
click at [520, 435] on div "Update" at bounding box center [537, 439] width 146 height 9
